Goal: Complete application form

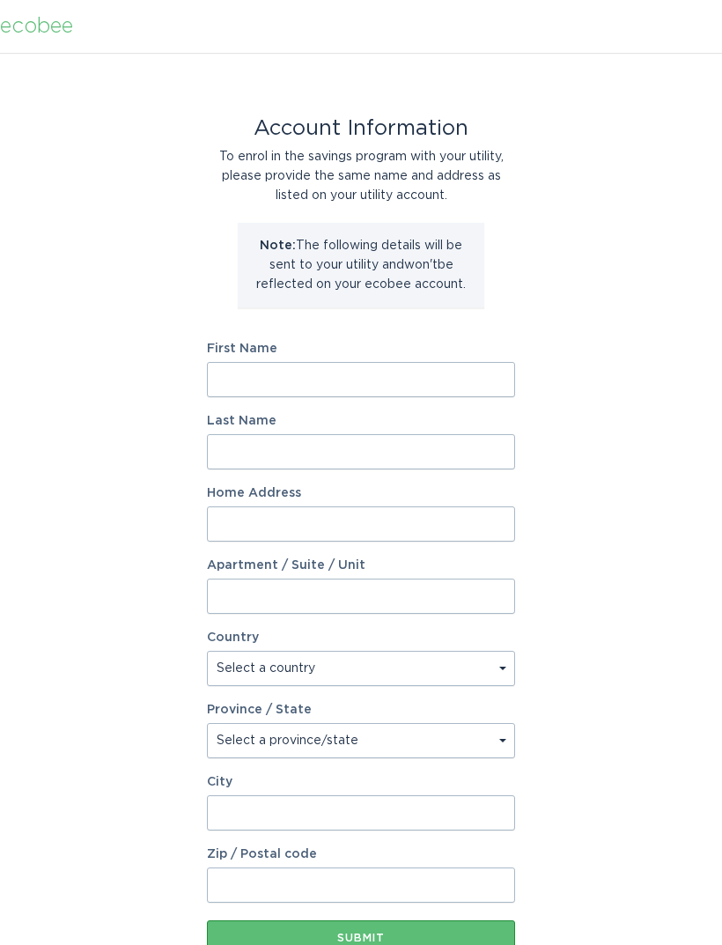
click at [230, 380] on input "First Name" at bounding box center [361, 379] width 308 height 35
type input "[PERSON_NAME]"
click at [221, 447] on input "Last Name" at bounding box center [361, 451] width 308 height 35
type input "[PERSON_NAME]"
click at [218, 521] on input "Home Address" at bounding box center [361, 523] width 308 height 35
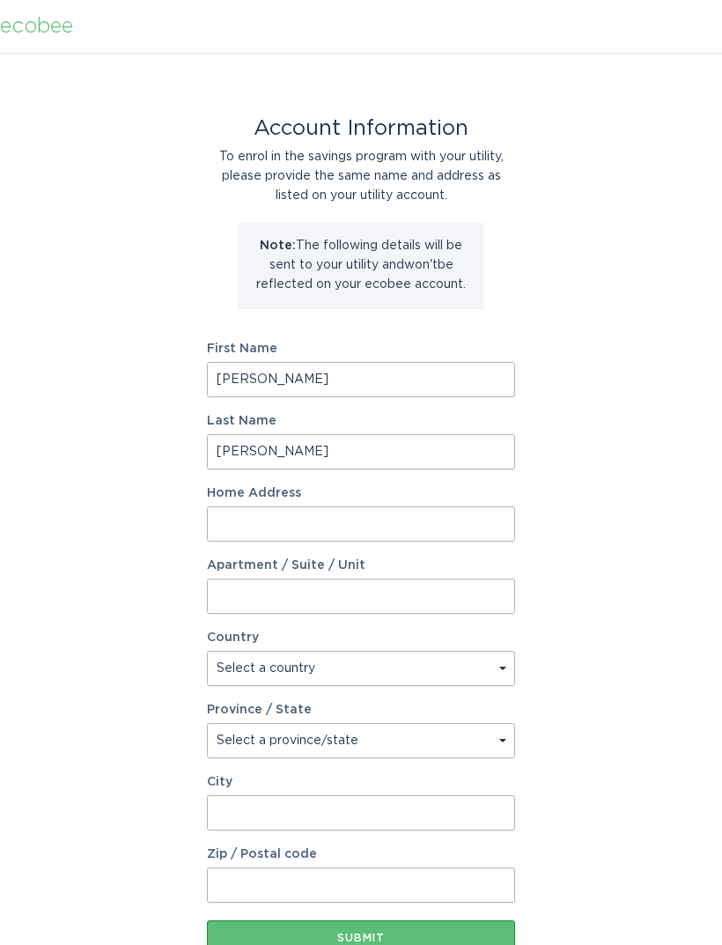
type input "[STREET_ADDRESS]"
select select "CA"
type input "[GEOGRAPHIC_DATA]"
type input "L5C 1T3"
click at [227, 595] on input "Apartment / Suite / Unit" at bounding box center [361, 596] width 308 height 35
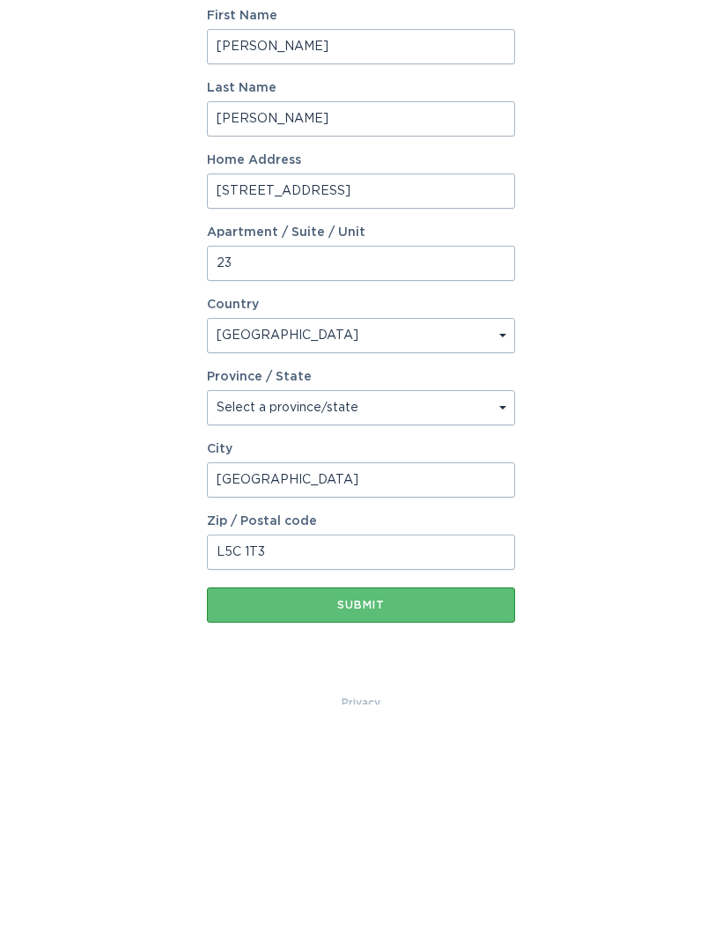
type input "23"
click at [235, 631] on select "Select a province/state [GEOGRAPHIC_DATA] [GEOGRAPHIC_DATA] [GEOGRAPHIC_DATA] […" at bounding box center [361, 648] width 308 height 35
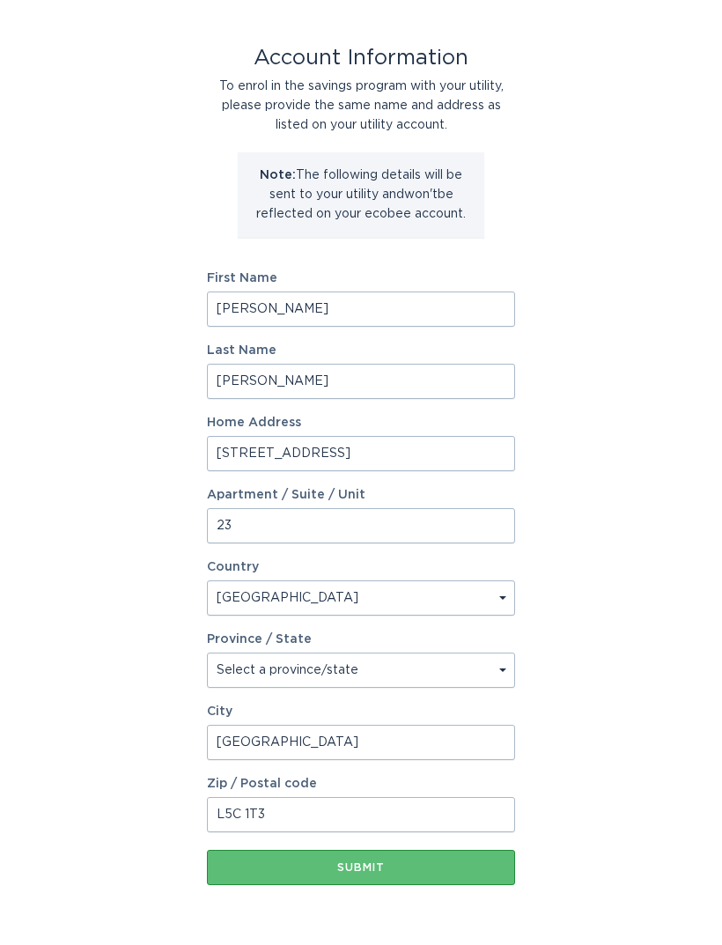
select select "ON"
click at [345, 862] on div "Submit" at bounding box center [361, 867] width 291 height 11
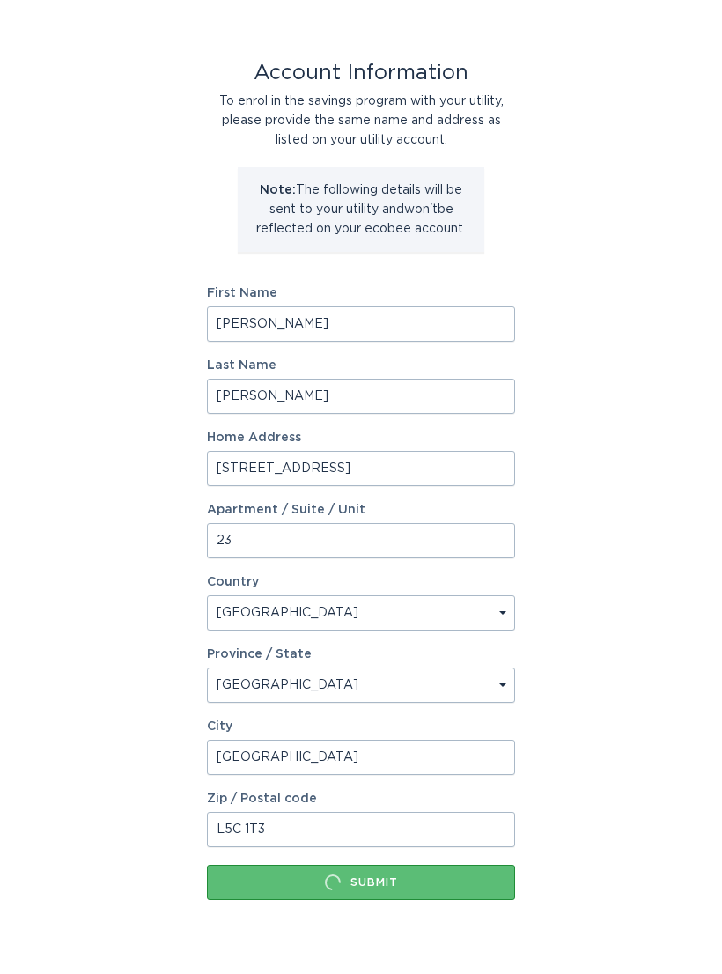
scroll to position [0, 0]
